Goal: Information Seeking & Learning: Learn about a topic

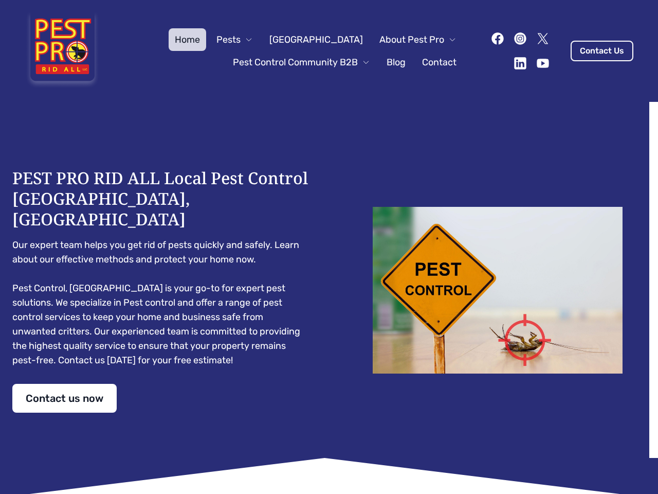
click at [329, 247] on div "PEST PRO RID ALL Local Pest Control [GEOGRAPHIC_DATA], [GEOGRAPHIC_DATA] Our ex…" at bounding box center [329, 290] width 634 height 245
click at [241, 40] on span "Pests" at bounding box center [228, 39] width 24 height 14
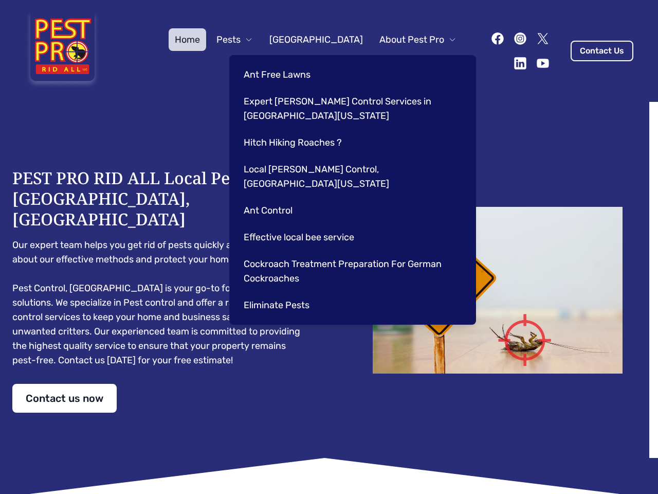
click at [407, 40] on span "About Pest Pro" at bounding box center [411, 39] width 65 height 14
click at [291, 62] on div "Ant Free Lawns Expert [PERSON_NAME] Control Services in [GEOGRAPHIC_DATA] [US_S…" at bounding box center [352, 189] width 247 height 269
